Goal: Task Accomplishment & Management: Manage account settings

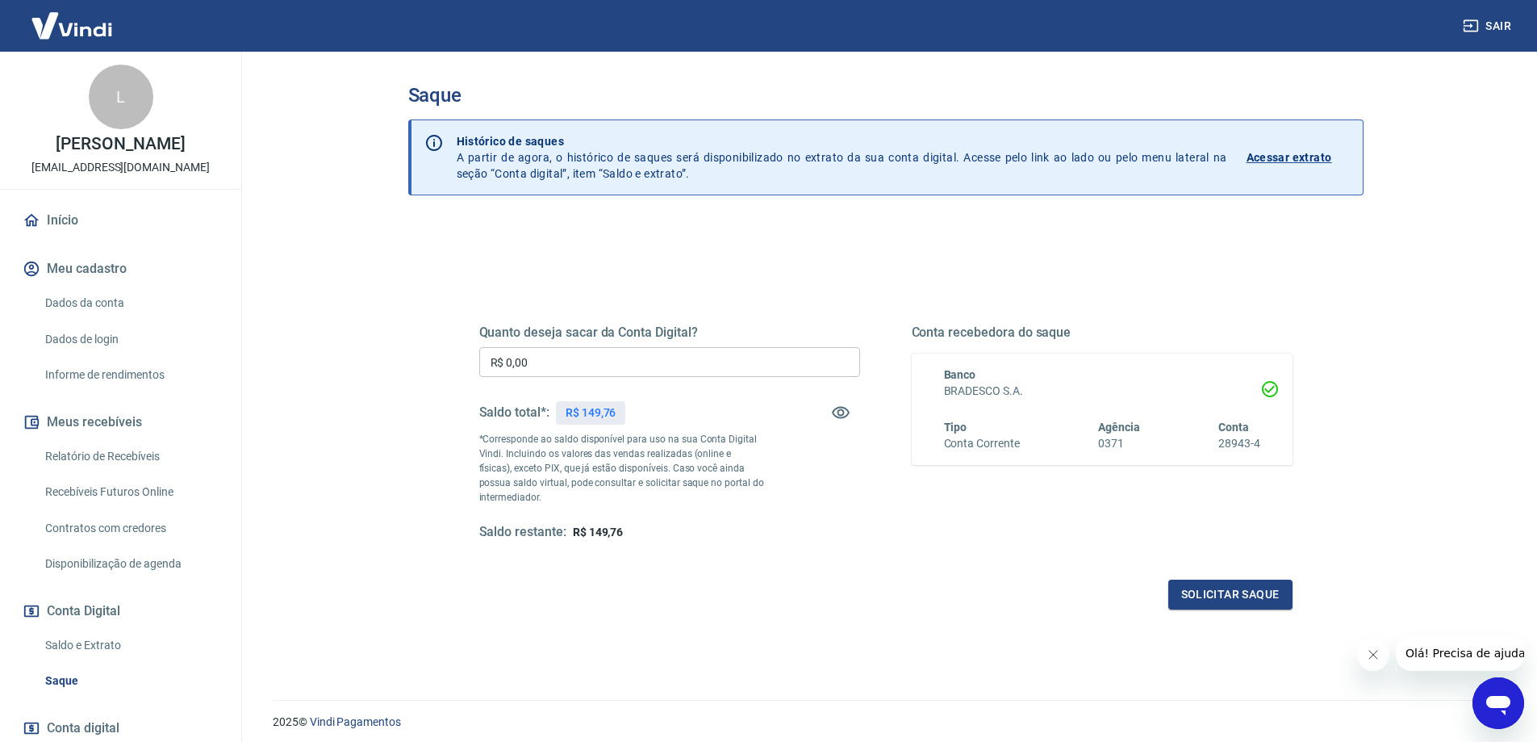
click at [540, 362] on input "R$ 0,00" at bounding box center [669, 362] width 381 height 30
type input "R$ 149,76"
click at [1219, 593] on button "Solicitar saque" at bounding box center [1231, 594] width 124 height 30
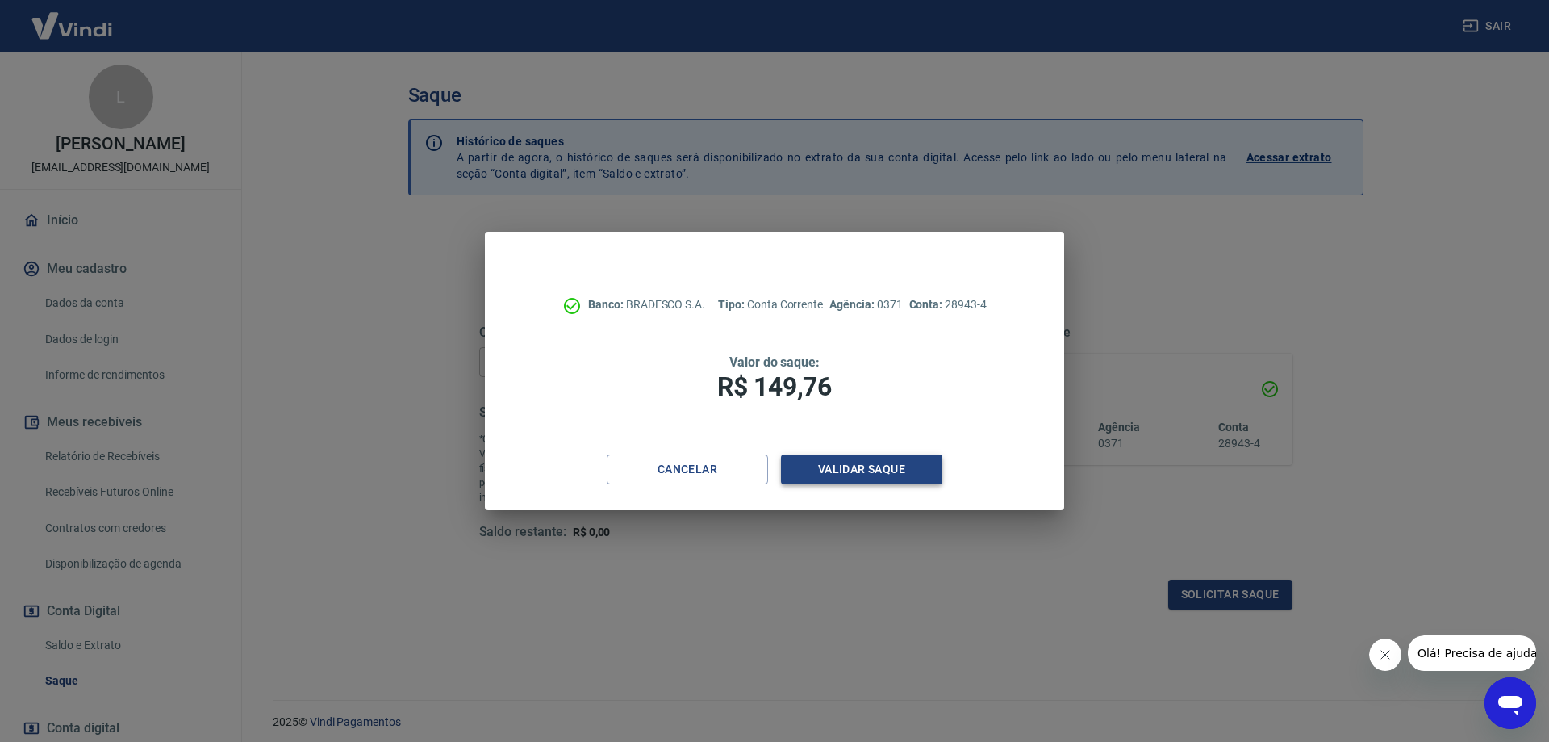
click at [862, 469] on button "Validar saque" at bounding box center [861, 469] width 161 height 30
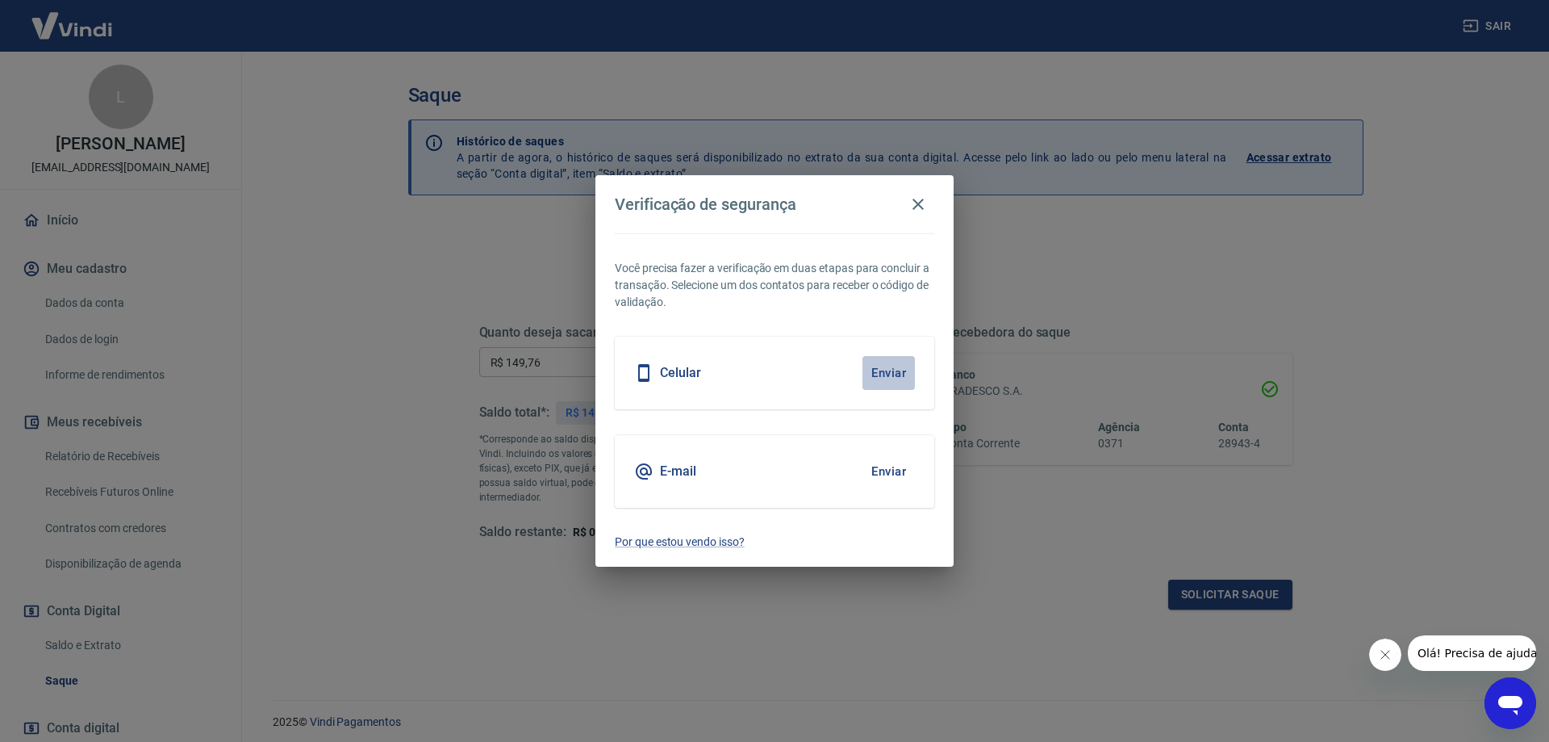
click at [892, 374] on button "Enviar" at bounding box center [889, 373] width 52 height 34
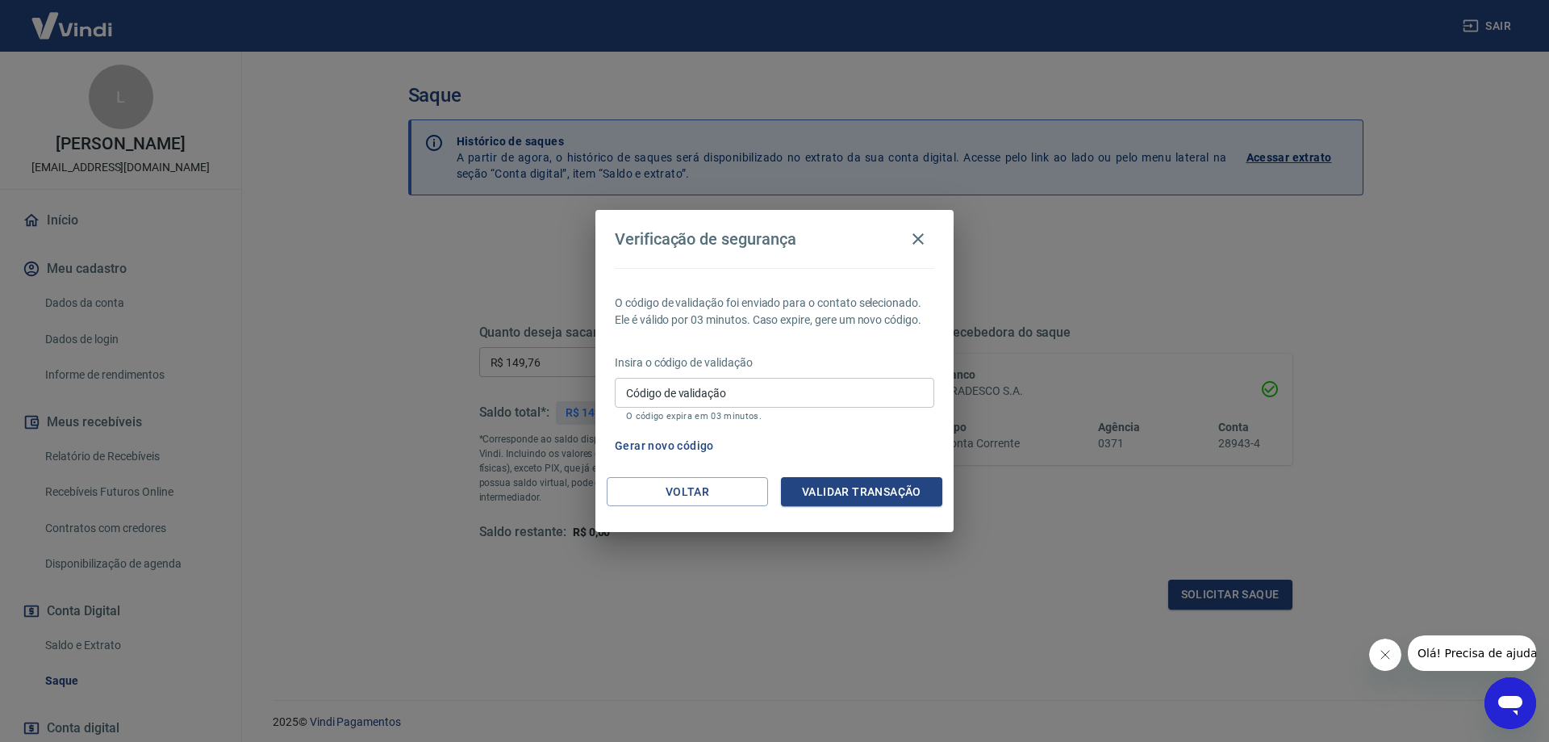
click at [767, 394] on input "Código de validação" at bounding box center [775, 393] width 320 height 30
type input "248251"
click at [849, 486] on button "Validar transação" at bounding box center [861, 492] width 161 height 30
